Goal: Transaction & Acquisition: Book appointment/travel/reservation

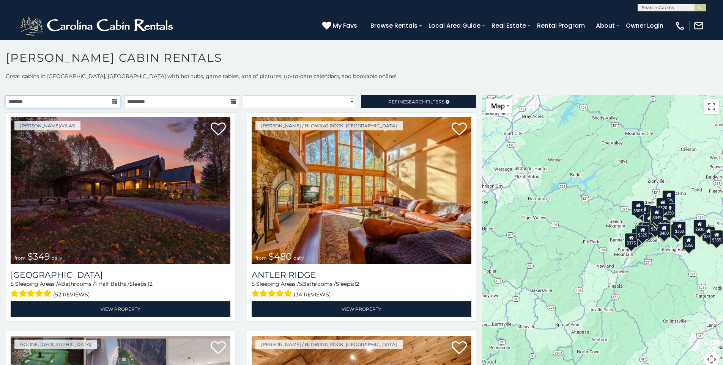
click at [109, 99] on input "text" at bounding box center [63, 101] width 115 height 13
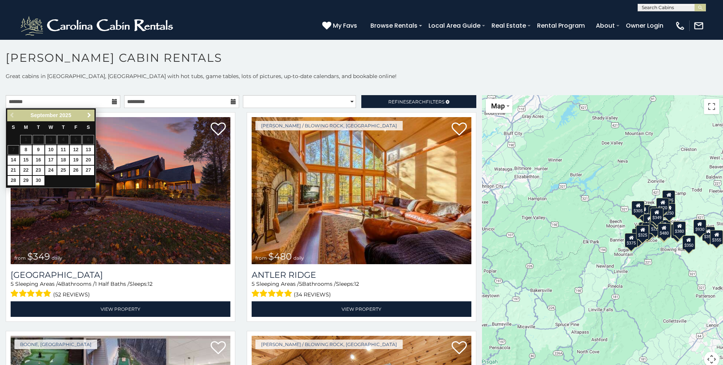
click at [88, 113] on span "Next" at bounding box center [89, 115] width 6 height 6
click at [88, 162] on link "20" at bounding box center [88, 160] width 12 height 9
type input "**********"
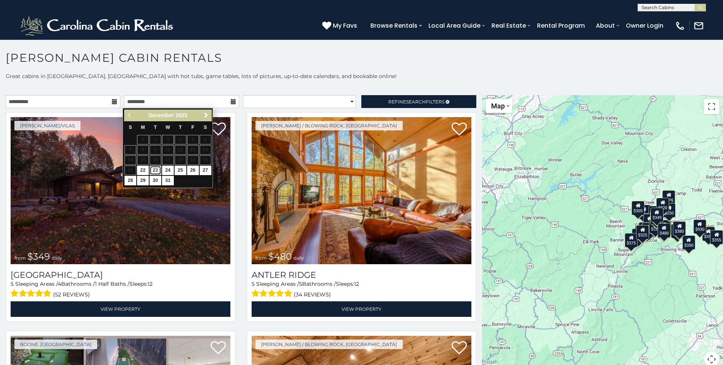
click at [155, 170] on link "23" at bounding box center [156, 170] width 12 height 9
type input "**********"
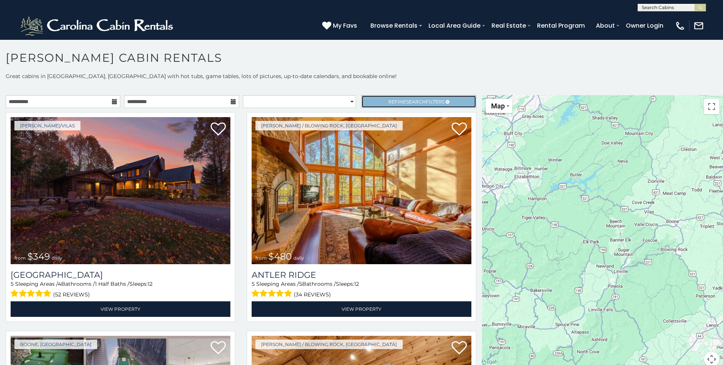
click at [380, 99] on link "Refine Search Filters" at bounding box center [418, 101] width 115 height 13
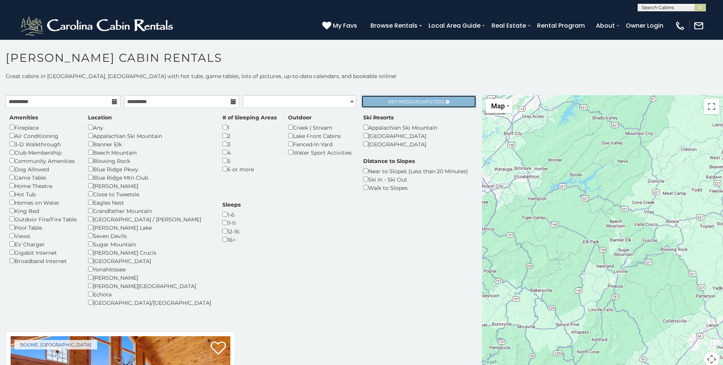
click at [406, 103] on span "Search" at bounding box center [416, 102] width 20 height 6
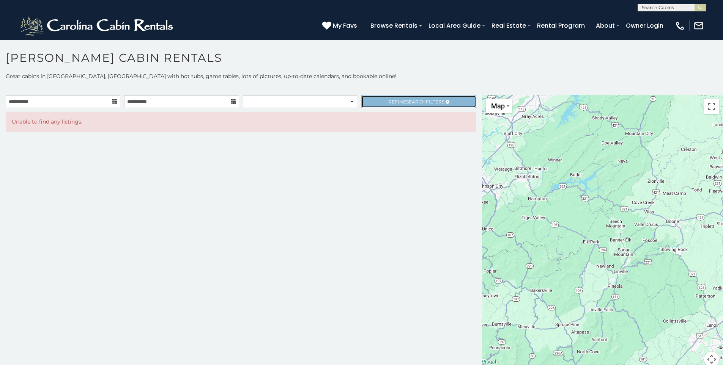
click at [382, 103] on link "Refine Search Filters" at bounding box center [418, 101] width 115 height 13
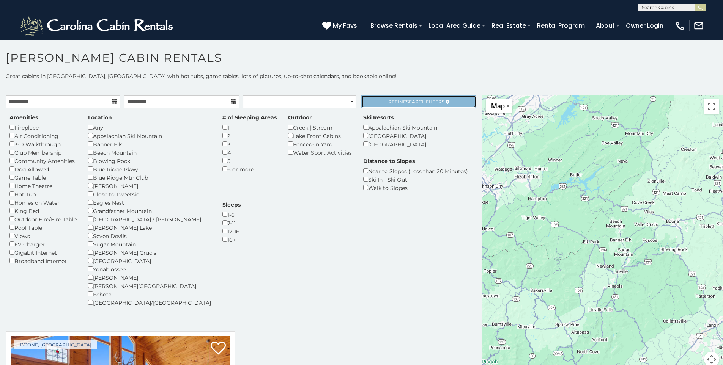
click at [427, 103] on span "Refine Search Filters" at bounding box center [416, 102] width 56 height 6
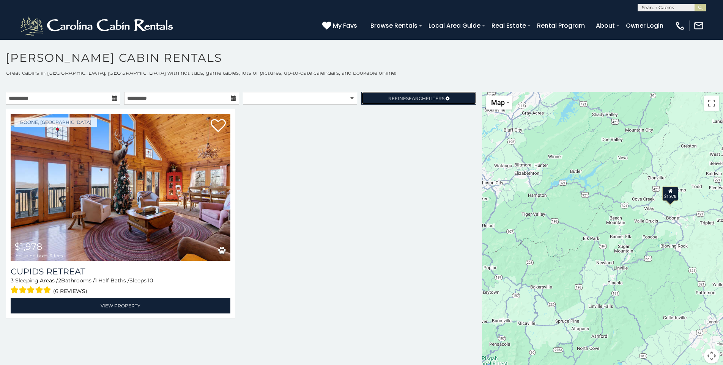
scroll to position [7, 0]
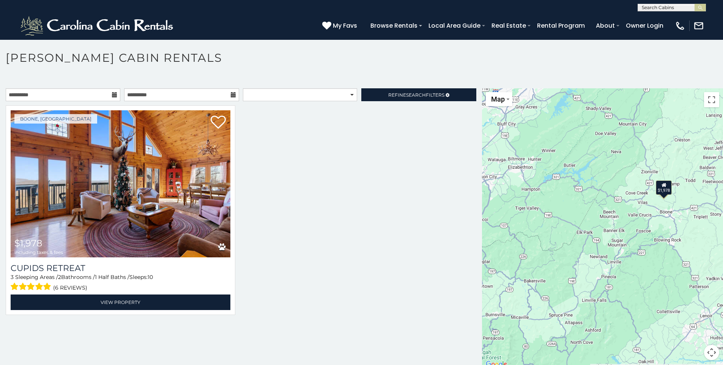
drag, startPoint x: 579, startPoint y: 210, endPoint x: 550, endPoint y: 198, distance: 31.4
click at [550, 198] on div "$1,978 $1,978" at bounding box center [602, 228] width 241 height 281
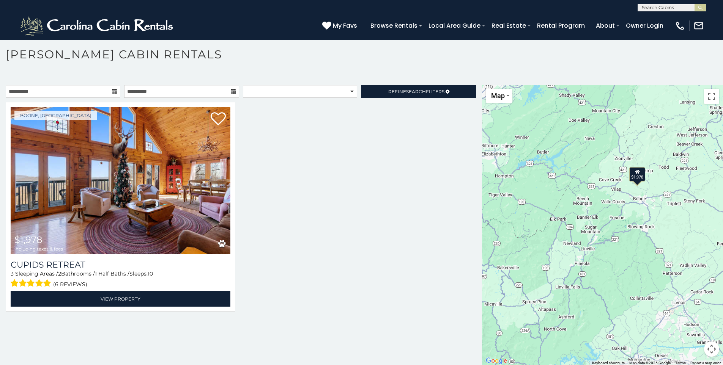
scroll to position [4, 0]
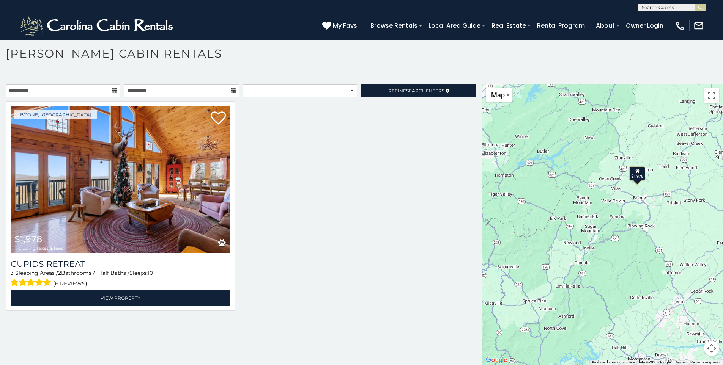
click at [658, 162] on div "$1,978 $1,978" at bounding box center [602, 224] width 241 height 281
drag, startPoint x: 707, startPoint y: 350, endPoint x: 710, endPoint y: 345, distance: 5.9
click at [708, 350] on button "Map camera controls" at bounding box center [711, 348] width 15 height 15
click at [690, 350] on button "Zoom out" at bounding box center [692, 348] width 15 height 15
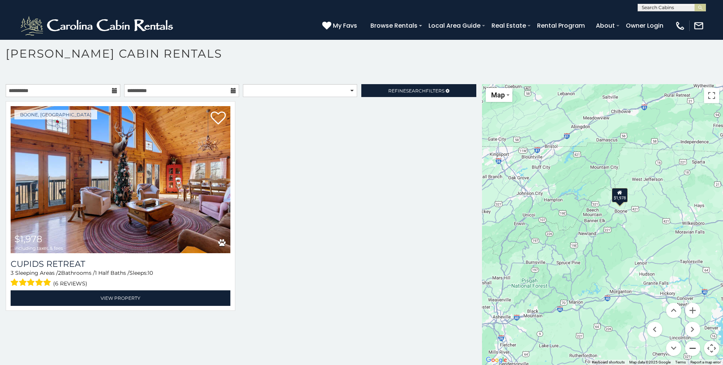
click at [690, 349] on button "Zoom out" at bounding box center [692, 348] width 15 height 15
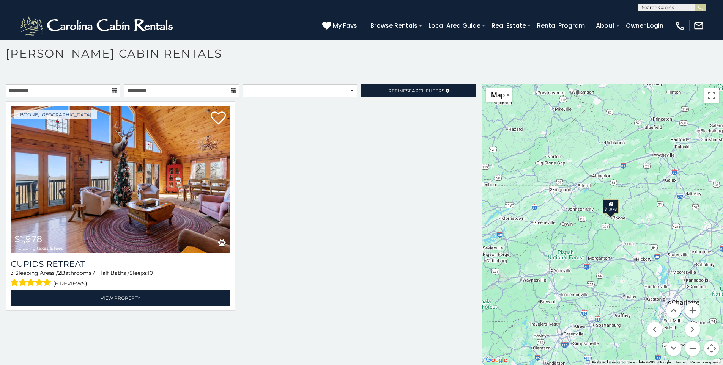
click at [684, 286] on div "$1,978 $1,978" at bounding box center [602, 224] width 241 height 281
click at [710, 347] on button "Map camera controls" at bounding box center [711, 348] width 15 height 15
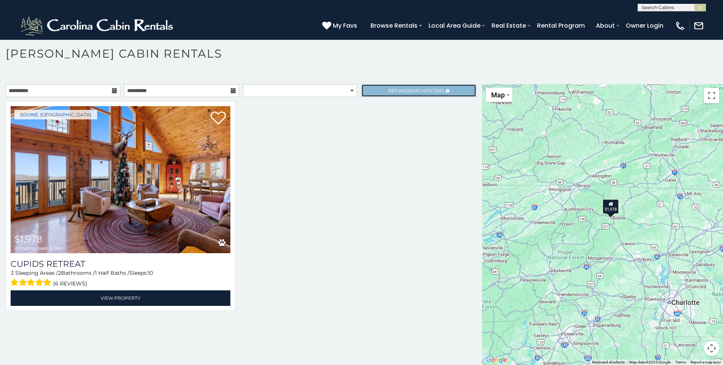
click at [378, 89] on link "Refine Search Filters" at bounding box center [418, 90] width 115 height 13
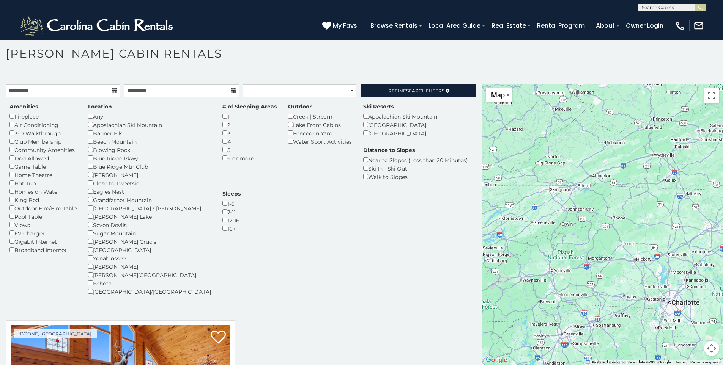
click at [91, 144] on div "Beech Mountain" at bounding box center [149, 141] width 123 height 8
click at [88, 139] on div "Location Any Appalachian Ski Mountain Banner Elk Beech Mountain Blowing Rock Bl…" at bounding box center [149, 199] width 134 height 193
click at [407, 93] on span "Search" at bounding box center [416, 91] width 20 height 6
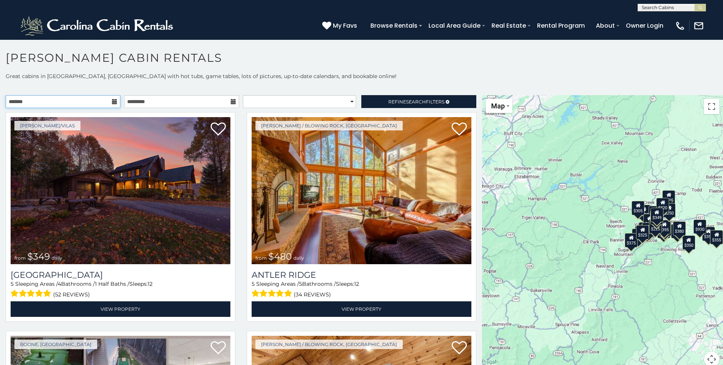
click at [99, 101] on input "text" at bounding box center [63, 101] width 115 height 13
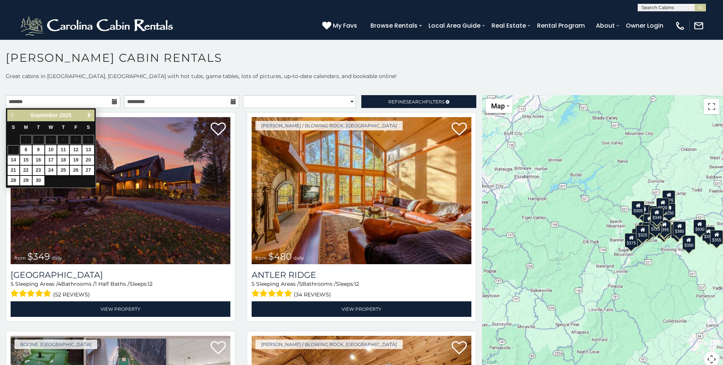
click at [91, 115] on span "Next" at bounding box center [89, 115] width 6 height 6
click at [87, 162] on link "20" at bounding box center [88, 160] width 12 height 9
type input "**********"
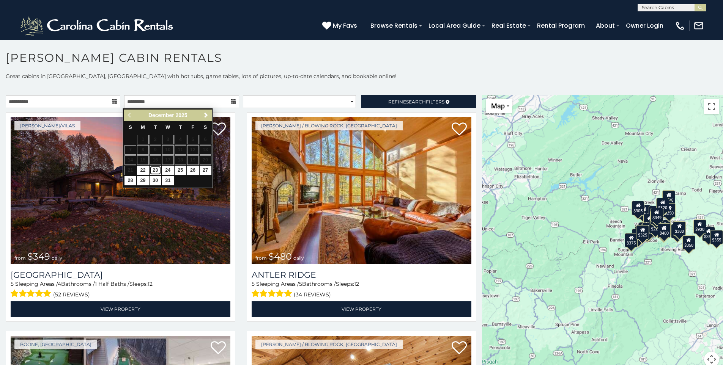
click at [153, 171] on link "23" at bounding box center [156, 170] width 12 height 9
type input "**********"
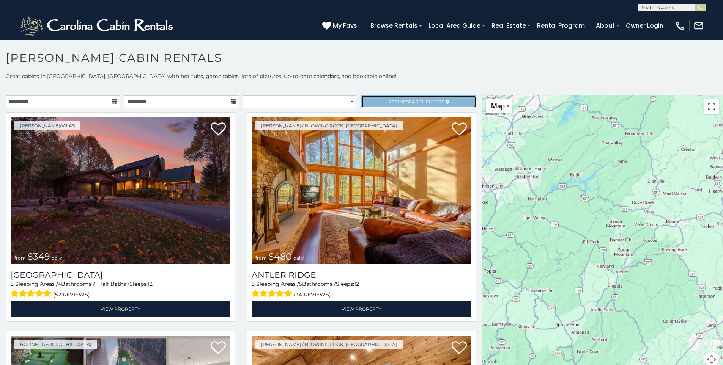
click at [398, 104] on span "Refine Search Filters" at bounding box center [416, 102] width 56 height 6
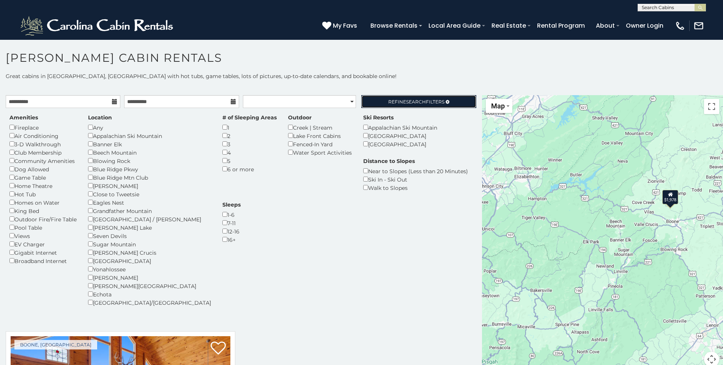
drag, startPoint x: 393, startPoint y: 99, endPoint x: 392, endPoint y: 87, distance: 12.2
click at [393, 99] on span "Refine Search Filters" at bounding box center [416, 102] width 56 height 6
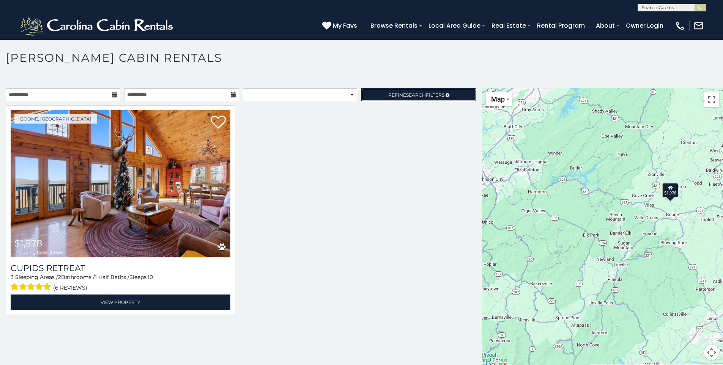
scroll to position [4, 0]
